Goal: Task Accomplishment & Management: Use online tool/utility

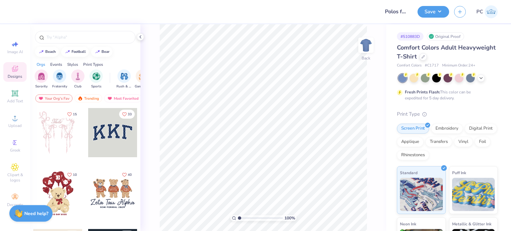
click at [456, 57] on div "Comfort Colors Adult Heavyweight T-Shirt" at bounding box center [447, 52] width 101 height 18
click at [425, 56] on icon at bounding box center [423, 56] width 3 height 3
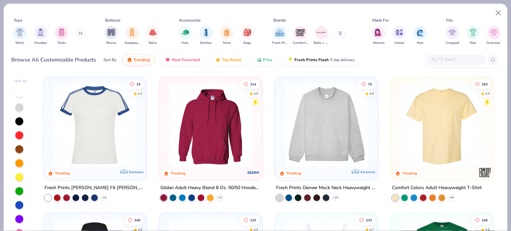
click at [501, 63] on div "Tops Shirts Hoodies Tanks Bottoms Shorts Sweatpants Skirts Accessories Hats Bot…" at bounding box center [256, 38] width 504 height 68
click at [464, 61] on input "text" at bounding box center [455, 60] width 51 height 8
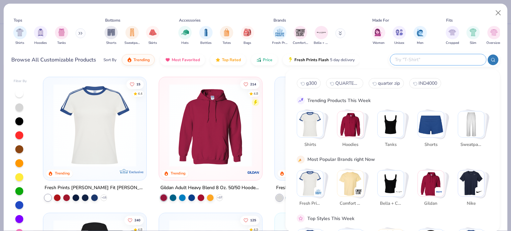
paste input "A482"
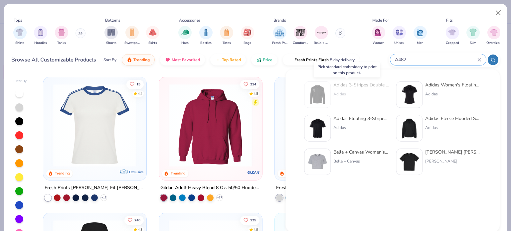
type input "A482"
click at [333, 93] on div "Adidas 3-Stripes Double Knit Quarter-Zip Pullover Adidas" at bounding box center [346, 95] width 85 height 27
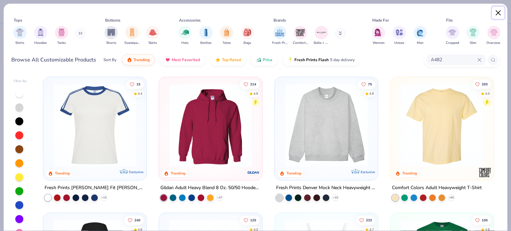
click at [496, 11] on button "Close" at bounding box center [498, 13] width 13 height 13
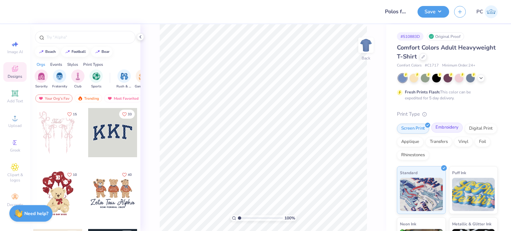
click at [446, 125] on div "Embroidery" at bounding box center [447, 128] width 32 height 10
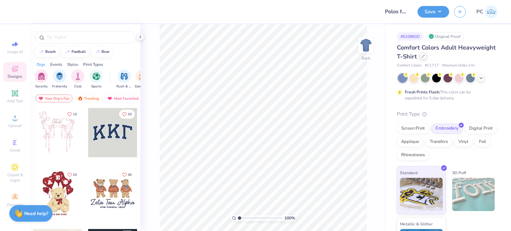
click at [427, 59] on div at bounding box center [423, 56] width 7 height 7
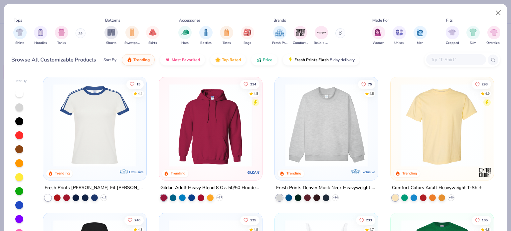
click at [467, 57] on input "text" at bounding box center [455, 60] width 51 height 8
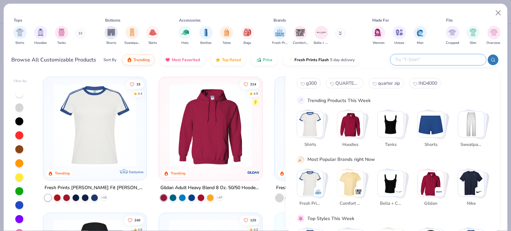
paste input "A482"
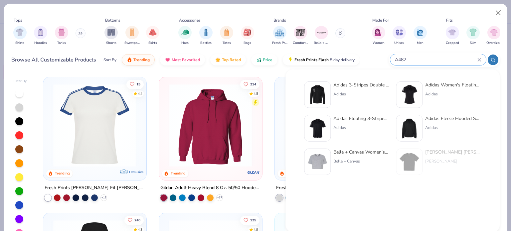
type input "A482"
click at [317, 94] on img at bounding box center [317, 95] width 21 height 21
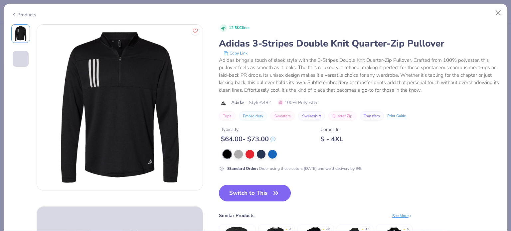
click at [252, 191] on button "Switch to This" at bounding box center [255, 193] width 72 height 17
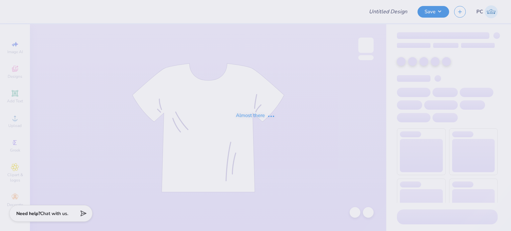
type input "f"
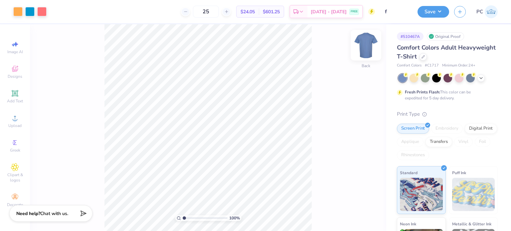
click at [363, 49] on img at bounding box center [366, 45] width 27 height 27
click at [363, 49] on img at bounding box center [365, 45] width 13 height 13
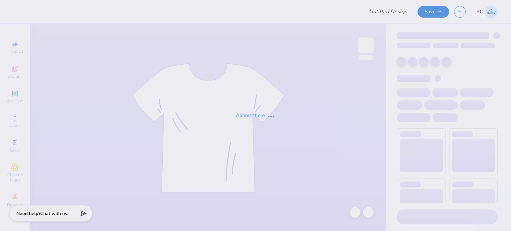
type input "h"
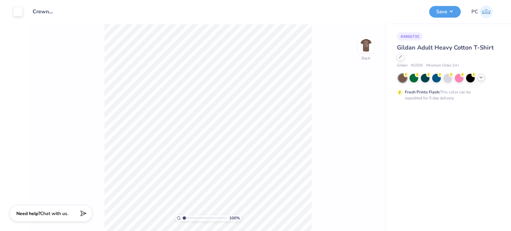
click at [483, 80] on div at bounding box center [480, 77] width 7 height 7
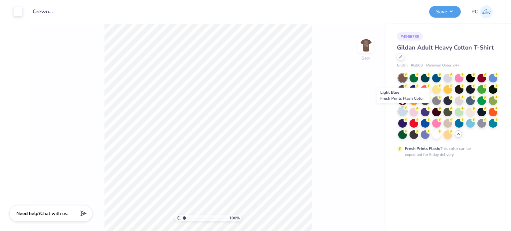
click at [400, 113] on div at bounding box center [402, 111] width 9 height 9
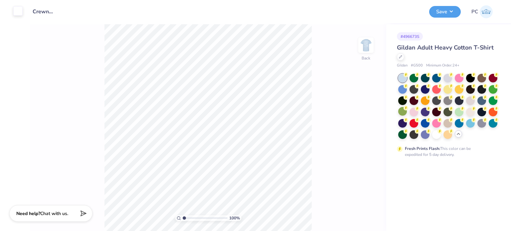
click at [18, 10] on div at bounding box center [17, 10] width 9 height 9
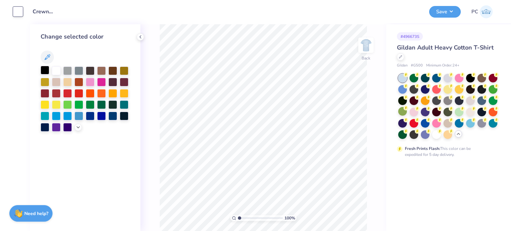
click at [45, 69] on div at bounding box center [45, 70] width 9 height 9
click at [366, 49] on img at bounding box center [366, 45] width 27 height 27
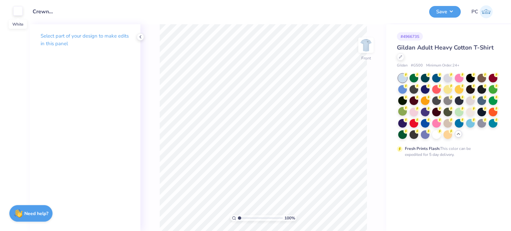
click at [19, 13] on div at bounding box center [17, 10] width 9 height 9
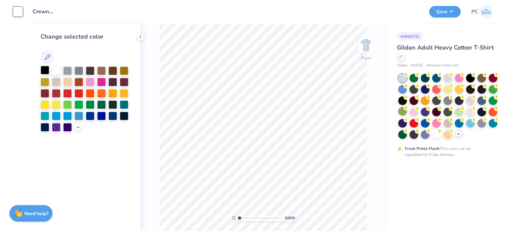
click at [42, 69] on div at bounding box center [45, 70] width 9 height 9
drag, startPoint x: 141, startPoint y: 36, endPoint x: 151, endPoint y: 35, distance: 9.3
click at [142, 36] on icon at bounding box center [140, 36] width 5 height 5
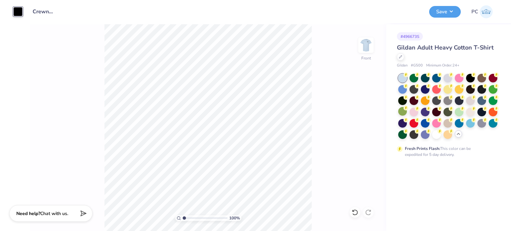
click at [423, 4] on div "Design Title Crewnecks for ULSD" at bounding box center [226, 11] width 397 height 23
click at [453, 13] on button "Save" at bounding box center [445, 11] width 32 height 12
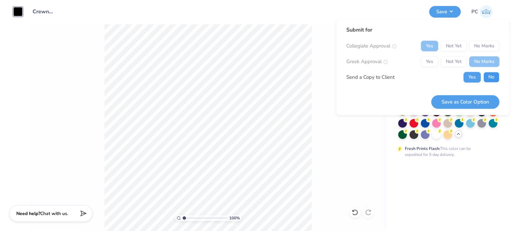
click at [490, 76] on button "No" at bounding box center [491, 77] width 16 height 11
click at [478, 99] on button "Save as Color Option" at bounding box center [465, 102] width 68 height 14
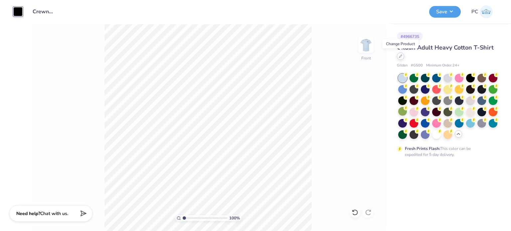
click at [402, 57] on icon at bounding box center [400, 56] width 3 height 3
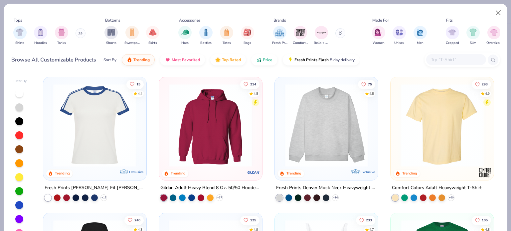
click at [442, 61] on input "text" at bounding box center [455, 60] width 51 height 8
click at [502, 8] on button "Close" at bounding box center [498, 13] width 13 height 13
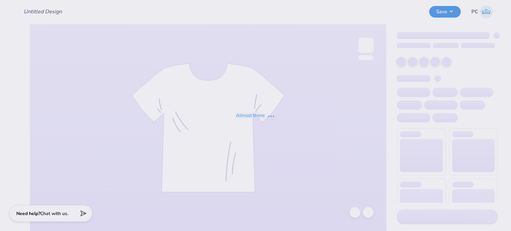
type input "Crewnecks for ULSD"
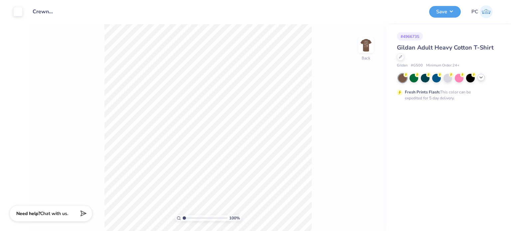
click at [483, 77] on icon at bounding box center [480, 77] width 5 height 5
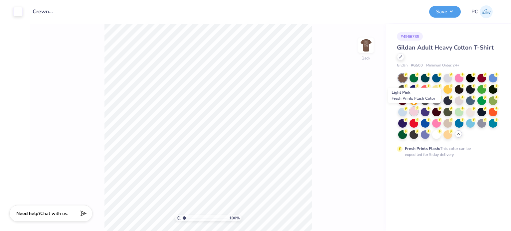
click at [415, 111] on div at bounding box center [414, 111] width 9 height 9
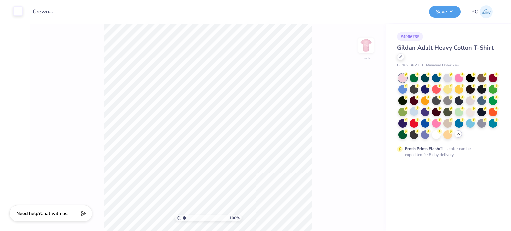
click at [18, 10] on div at bounding box center [17, 10] width 9 height 9
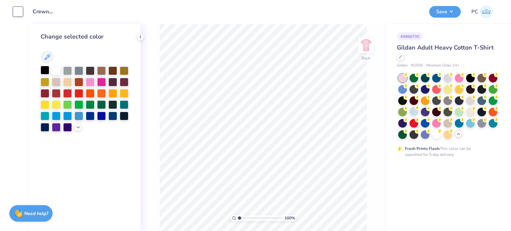
click at [47, 70] on div at bounding box center [45, 70] width 9 height 9
click at [366, 47] on img at bounding box center [366, 45] width 27 height 27
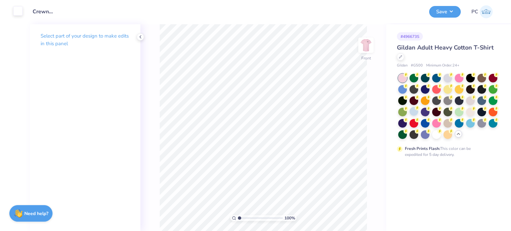
click at [18, 12] on div at bounding box center [17, 10] width 9 height 9
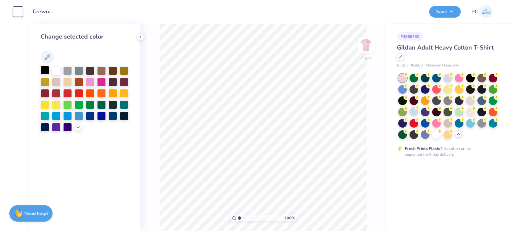
click at [45, 70] on div at bounding box center [45, 70] width 9 height 9
click at [447, 11] on button "Save" at bounding box center [445, 11] width 32 height 12
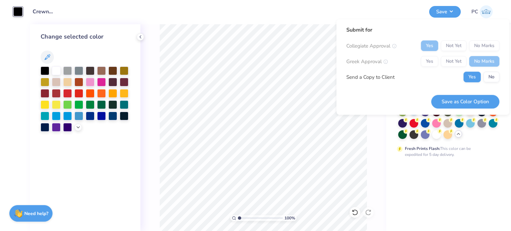
click at [481, 48] on div "Yes Not Yet No Marks" at bounding box center [460, 46] width 79 height 11
click at [486, 68] on div "Collegiate Approval Yes Not Yet No Marks Greek Approval Yes Not Yet No Marks Se…" at bounding box center [422, 62] width 153 height 42
click at [489, 77] on button "No" at bounding box center [491, 77] width 16 height 11
click at [463, 107] on button "Save as Color Option" at bounding box center [465, 102] width 68 height 14
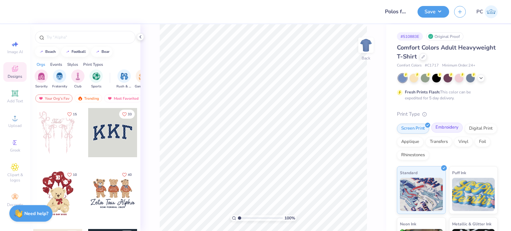
click at [446, 125] on div "Embroidery" at bounding box center [447, 128] width 32 height 10
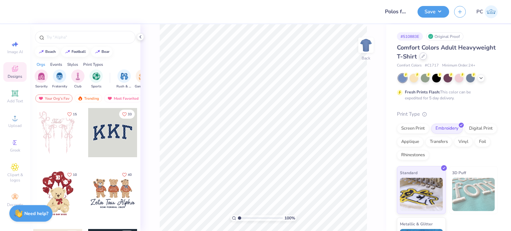
click at [427, 58] on div at bounding box center [423, 56] width 7 height 7
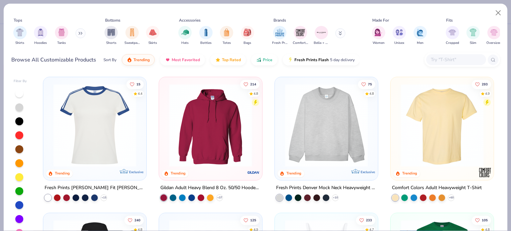
click at [443, 58] on input "text" at bounding box center [455, 60] width 51 height 8
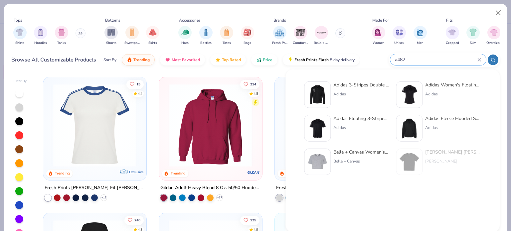
type input "a482"
click at [323, 90] on img at bounding box center [317, 95] width 21 height 21
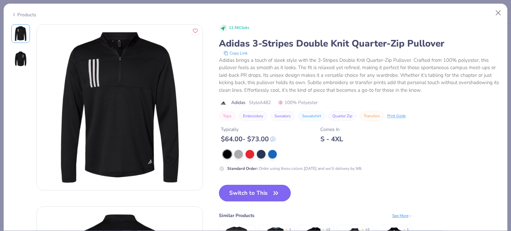
drag, startPoint x: 245, startPoint y: 194, endPoint x: 324, endPoint y: 45, distance: 168.6
click at [245, 194] on button "Switch to This" at bounding box center [255, 193] width 72 height 17
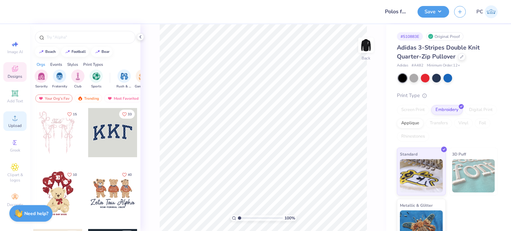
click at [19, 119] on div "Upload" at bounding box center [14, 121] width 23 height 20
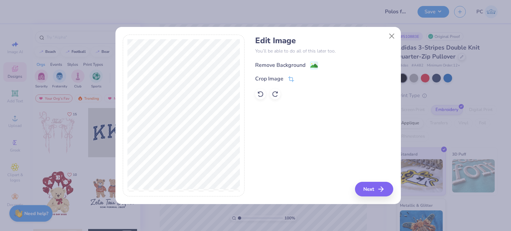
click at [315, 64] on image at bounding box center [313, 65] width 7 height 7
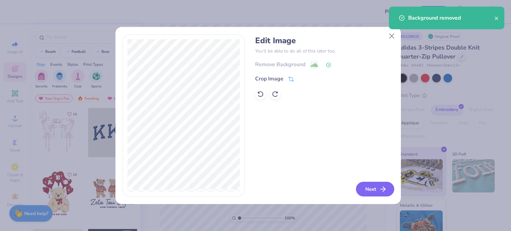
click at [373, 187] on button "Next" at bounding box center [375, 189] width 38 height 15
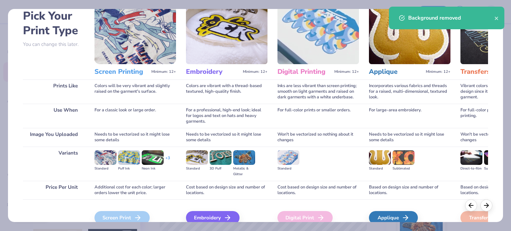
scroll to position [67, 0]
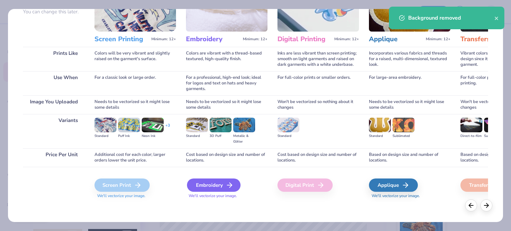
click at [220, 187] on div "Embroidery" at bounding box center [214, 185] width 54 height 13
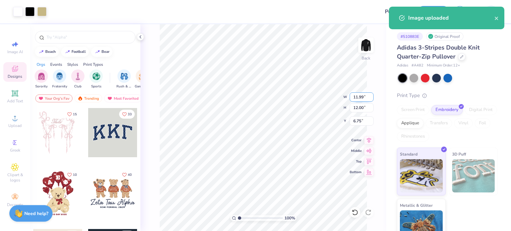
drag, startPoint x: 364, startPoint y: 98, endPoint x: 352, endPoint y: 98, distance: 12.3
click at [352, 98] on input "11.99" at bounding box center [362, 96] width 24 height 9
type input "4.00"
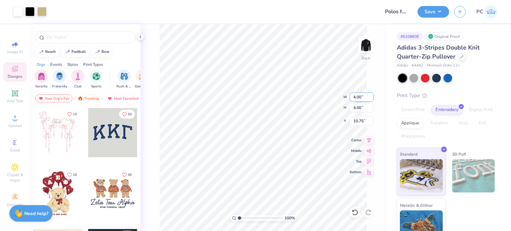
type input "3.00"
click at [413, 78] on div at bounding box center [414, 77] width 9 height 9
click at [368, 139] on icon at bounding box center [368, 139] width 9 height 8
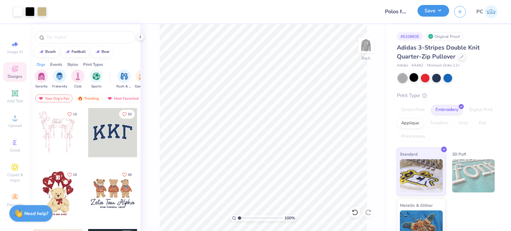
click at [430, 10] on button "Save" at bounding box center [434, 11] width 32 height 12
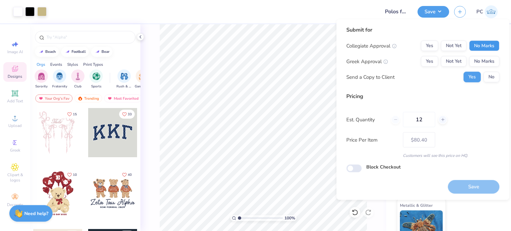
click at [480, 46] on button "No Marks" at bounding box center [484, 46] width 30 height 11
click at [481, 59] on button "No Marks" at bounding box center [484, 61] width 30 height 11
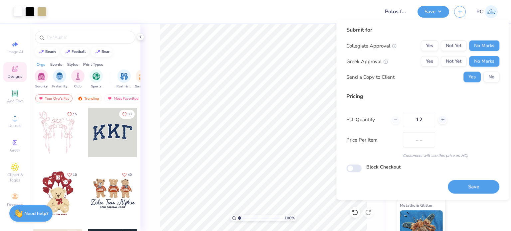
click at [485, 81] on button "No" at bounding box center [491, 77] width 16 height 11
click at [480, 193] on div "Submit for Collegiate Approval Yes Not Yet No Marks Greek Approval Yes Not Yet …" at bounding box center [422, 109] width 173 height 181
click at [476, 187] on button "Save" at bounding box center [474, 187] width 52 height 14
type input "$80.40"
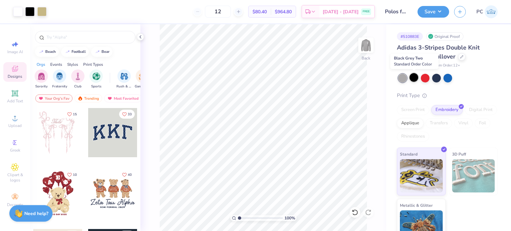
click at [415, 78] on div at bounding box center [414, 77] width 9 height 9
click at [26, 12] on div at bounding box center [29, 10] width 9 height 9
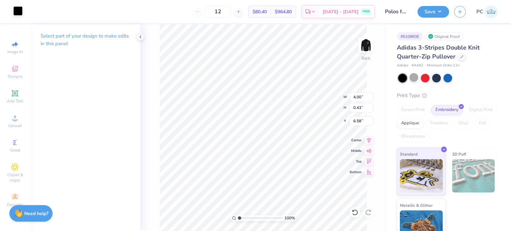
click at [18, 10] on div at bounding box center [17, 10] width 9 height 9
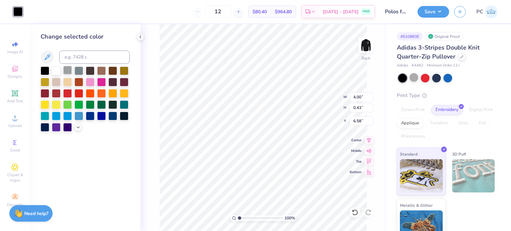
click at [71, 72] on div at bounding box center [67, 70] width 9 height 9
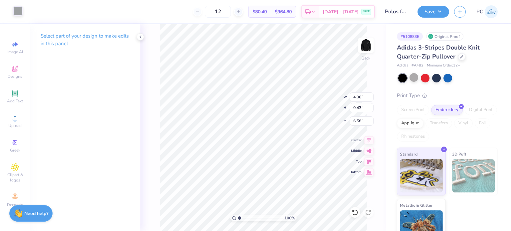
click at [19, 9] on div at bounding box center [17, 10] width 9 height 9
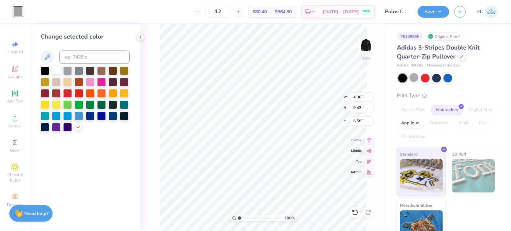
click at [57, 71] on div at bounding box center [56, 70] width 9 height 9
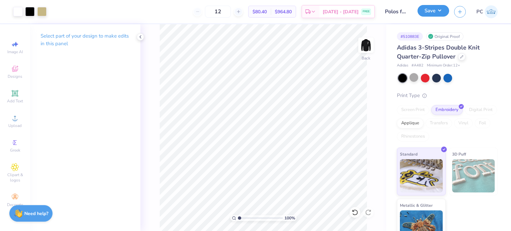
click at [434, 14] on button "Save" at bounding box center [434, 11] width 32 height 12
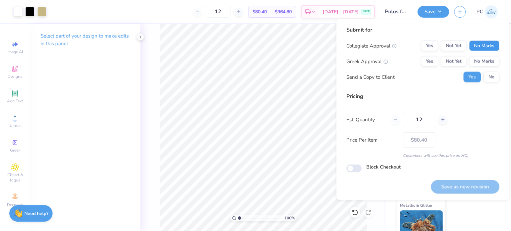
click at [476, 48] on button "No Marks" at bounding box center [484, 46] width 30 height 11
click at [492, 64] on button "No Marks" at bounding box center [484, 61] width 30 height 11
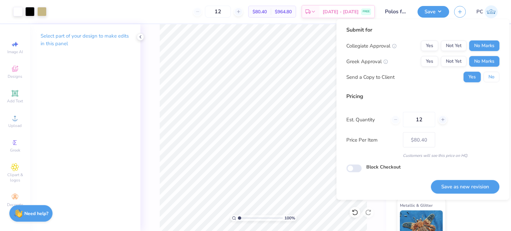
click at [495, 78] on button "No" at bounding box center [491, 77] width 16 height 11
click at [458, 178] on div "Save as new revision" at bounding box center [465, 183] width 69 height 21
click at [458, 183] on button "Save as new revision" at bounding box center [465, 187] width 69 height 14
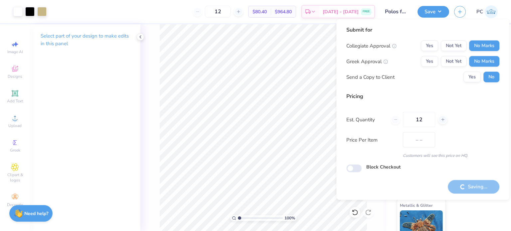
type input "$80.40"
